Goal: Information Seeking & Learning: Find specific fact

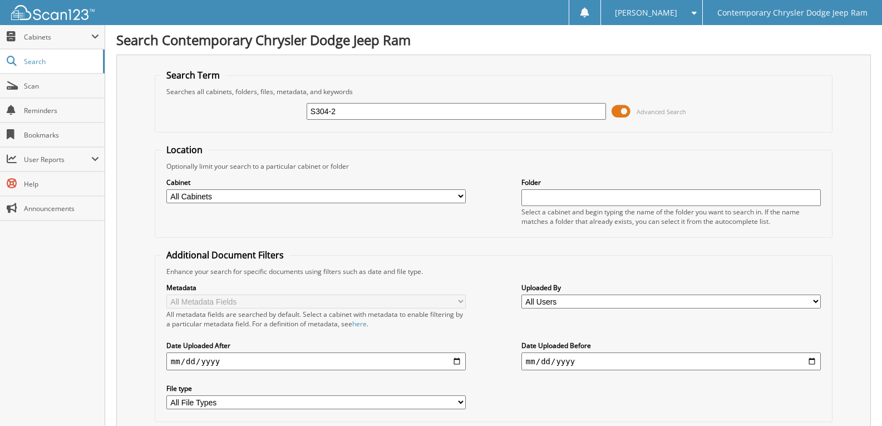
type input "S304-2"
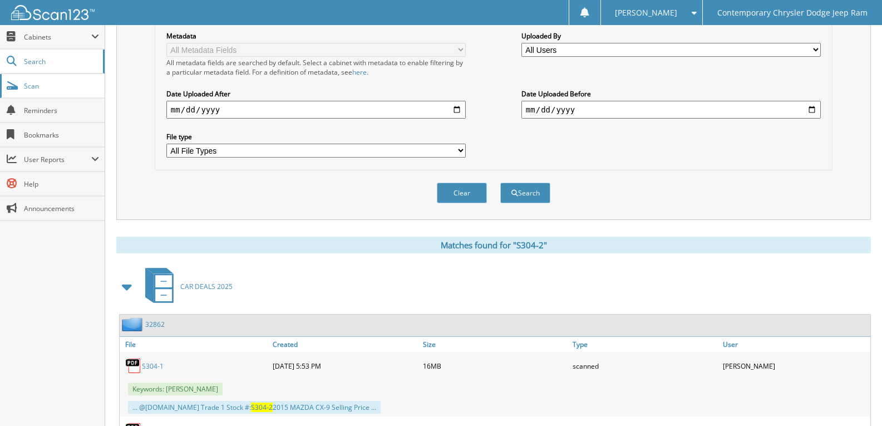
scroll to position [73, 0]
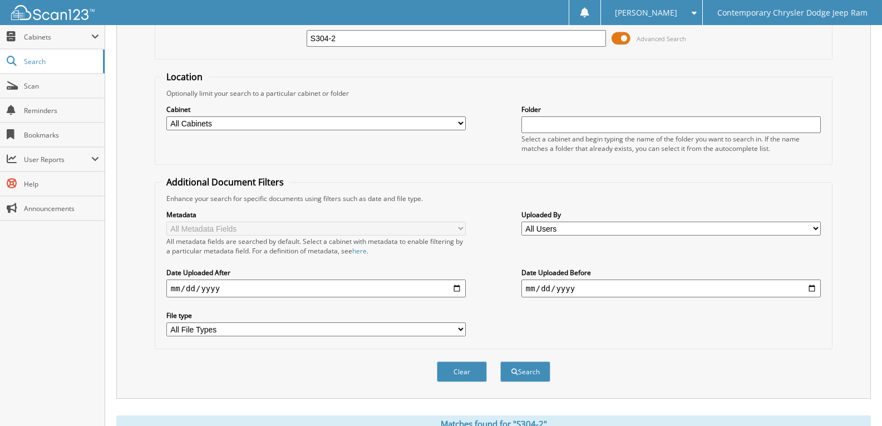
drag, startPoint x: 351, startPoint y: 38, endPoint x: 0, endPoint y: 1, distance: 353.1
click at [224, 21] on body "[PERSON_NAME] Settings Logout Contemporary Chrysler Dodge Jeep Ram Close Cabine…" at bounding box center [441, 371] width 882 height 888
type input "78-2951"
click at [500, 361] on button "Search" at bounding box center [525, 371] width 50 height 21
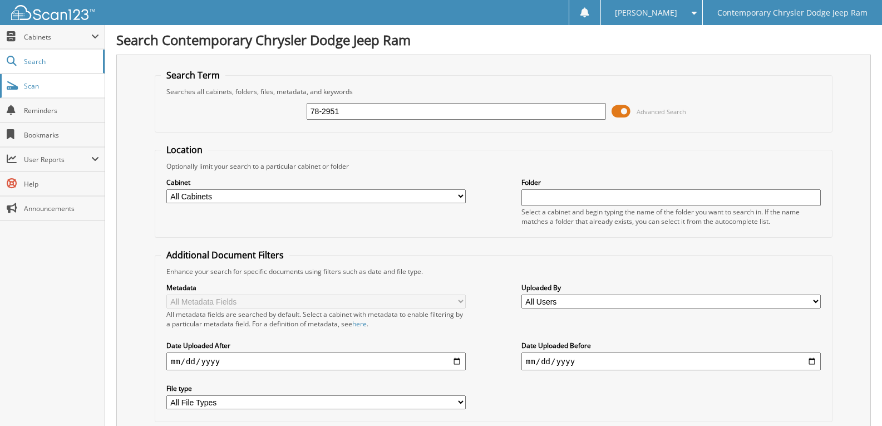
drag, startPoint x: 381, startPoint y: 103, endPoint x: 0, endPoint y: 92, distance: 381.4
click at [0, 105] on body "Chloe F. Settings Logout Contemporary Chrysler Dodge Jeep Ram Close Cabinets My…" at bounding box center [441, 272] width 882 height 544
type input "2910-1"
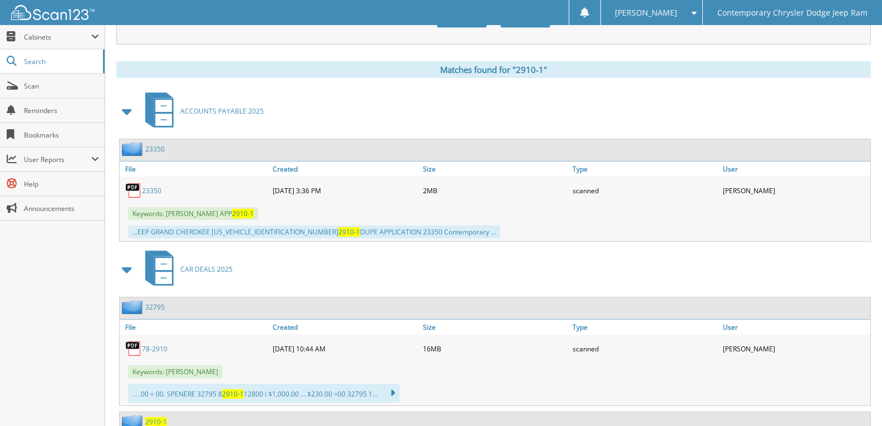
scroll to position [37, 0]
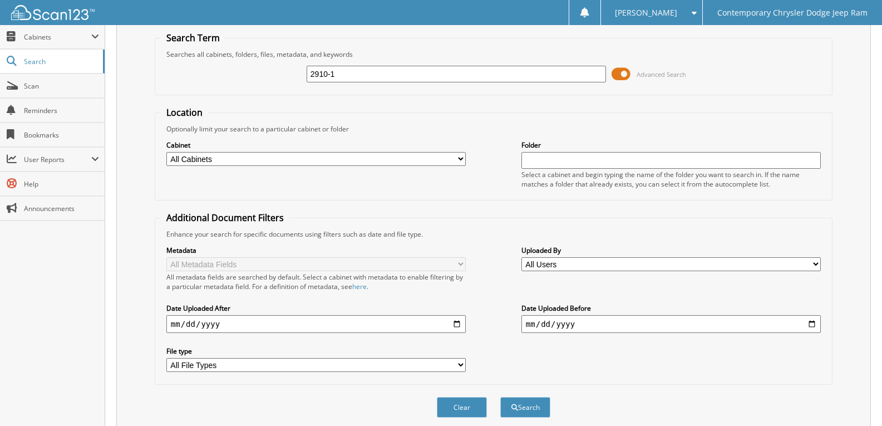
drag, startPoint x: 362, startPoint y: 71, endPoint x: 0, endPoint y: 8, distance: 367.8
click at [142, 83] on div "Search Term Searches all cabinets, folders, files, metadata, and keywords 2910-…" at bounding box center [493, 225] width 755 height 417
type input "TROTT"
click at [500, 397] on button "Search" at bounding box center [525, 407] width 50 height 21
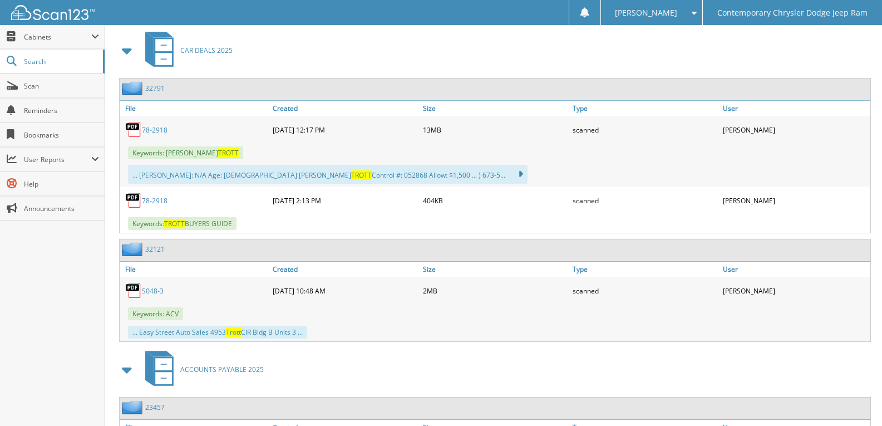
scroll to position [723, 0]
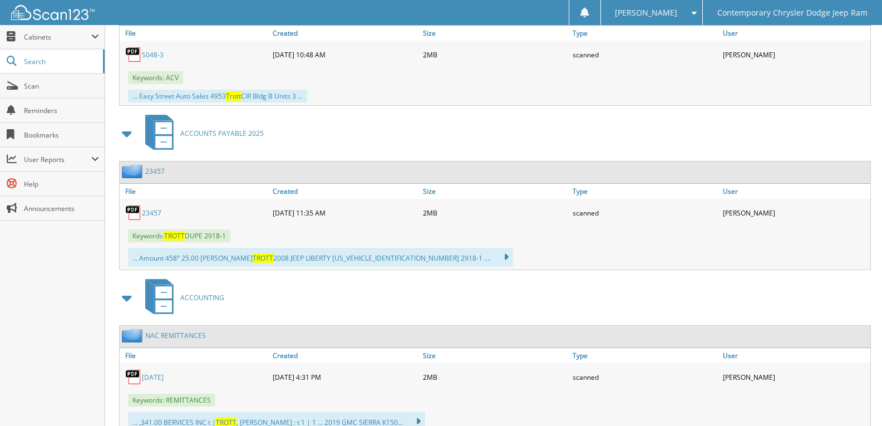
click at [152, 211] on link "23457" at bounding box center [151, 212] width 19 height 9
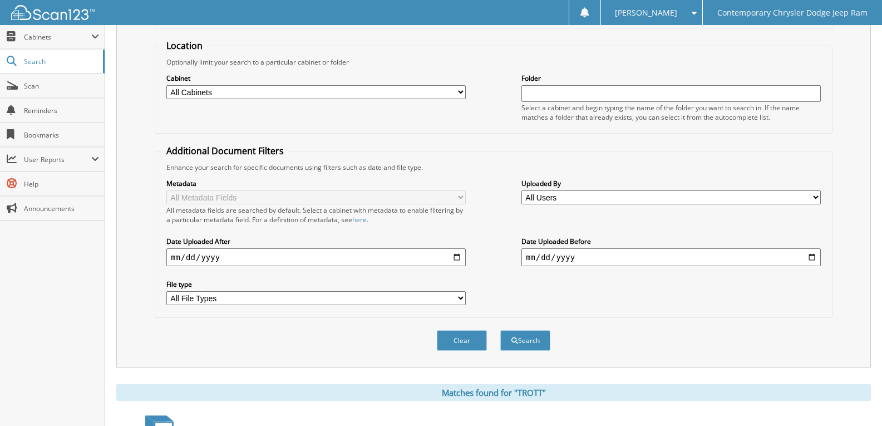
scroll to position [0, 0]
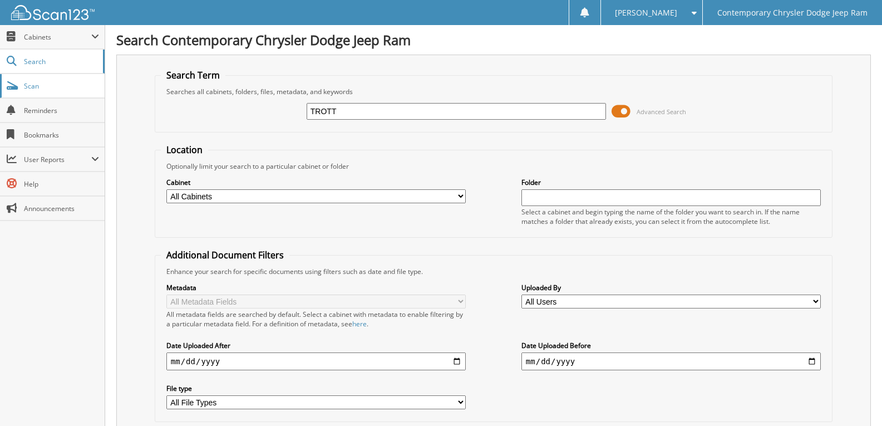
type input "2910-1"
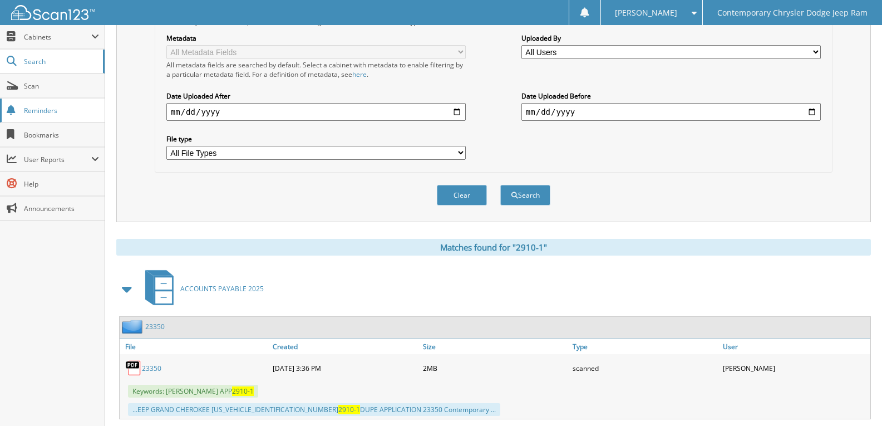
scroll to position [37, 0]
